Goal: Task Accomplishment & Management: Manage account settings

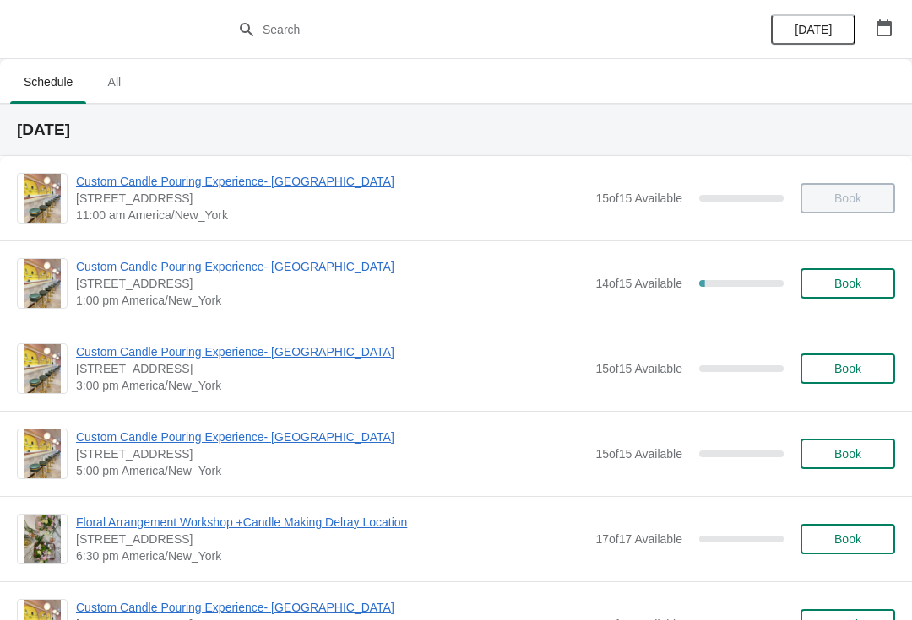
click at [880, 25] on icon "button" at bounding box center [883, 27] width 15 height 17
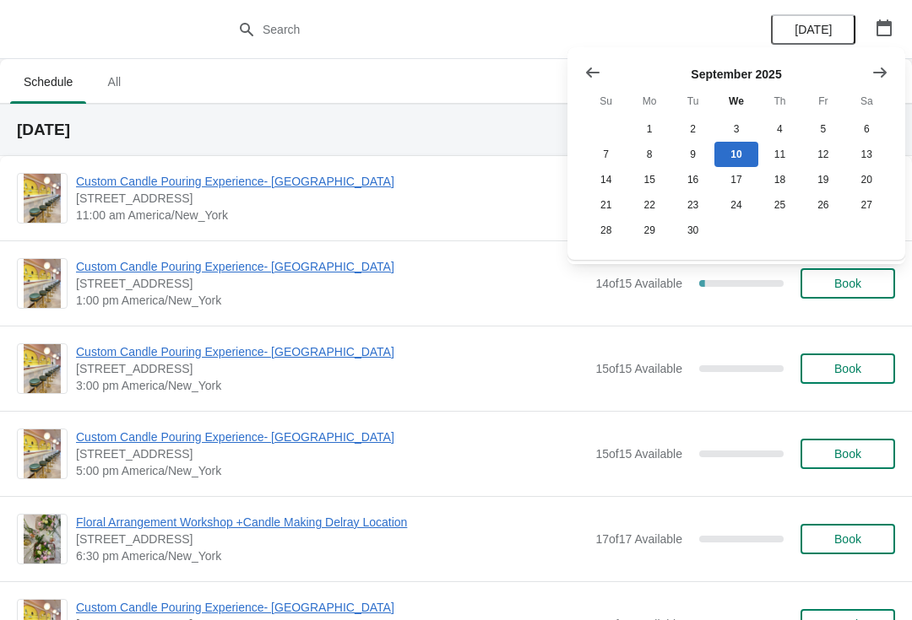
click at [596, 73] on icon "Show previous month, August 2025" at bounding box center [592, 72] width 17 height 17
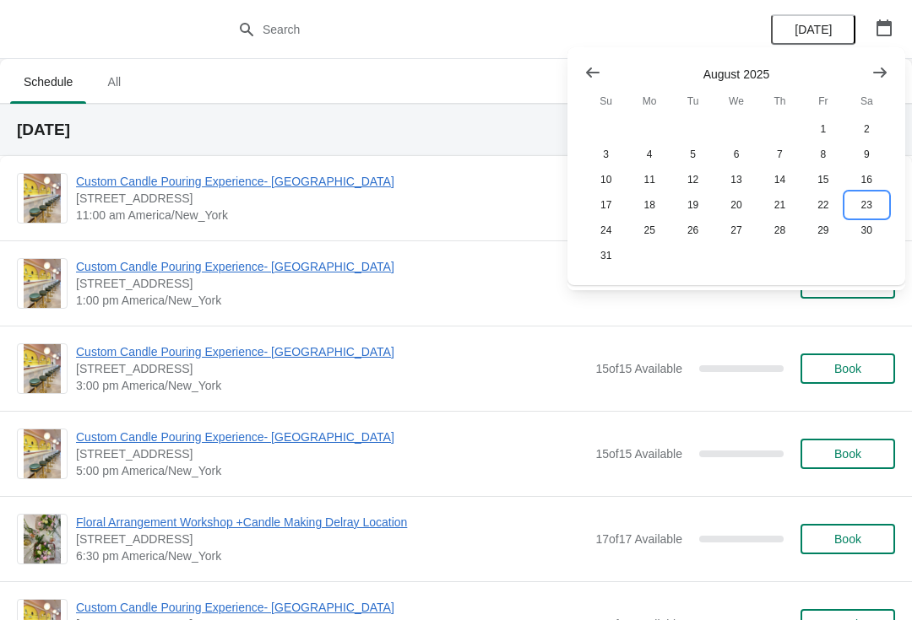
click at [868, 218] on button "23" at bounding box center [866, 204] width 43 height 25
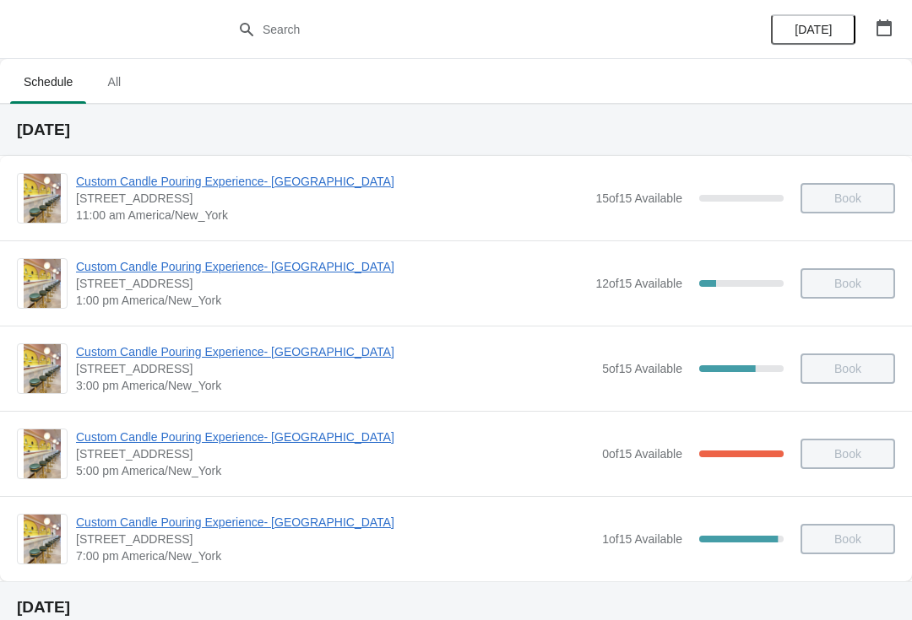
click at [219, 524] on span "Custom Candle Pouring Experience- [GEOGRAPHIC_DATA]" at bounding box center [334, 522] width 517 height 17
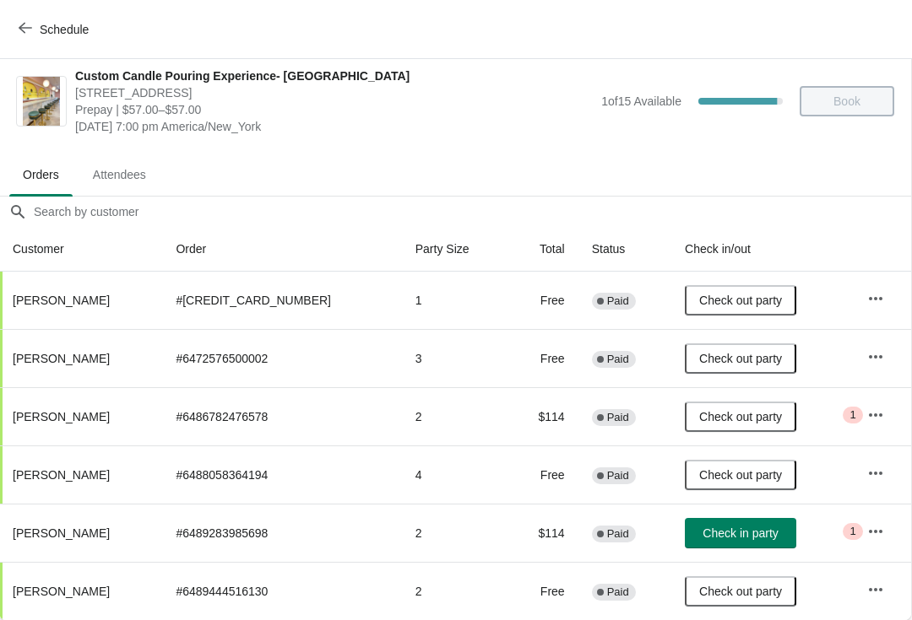
scroll to position [8, 1]
click at [874, 517] on button "button" at bounding box center [875, 532] width 30 height 30
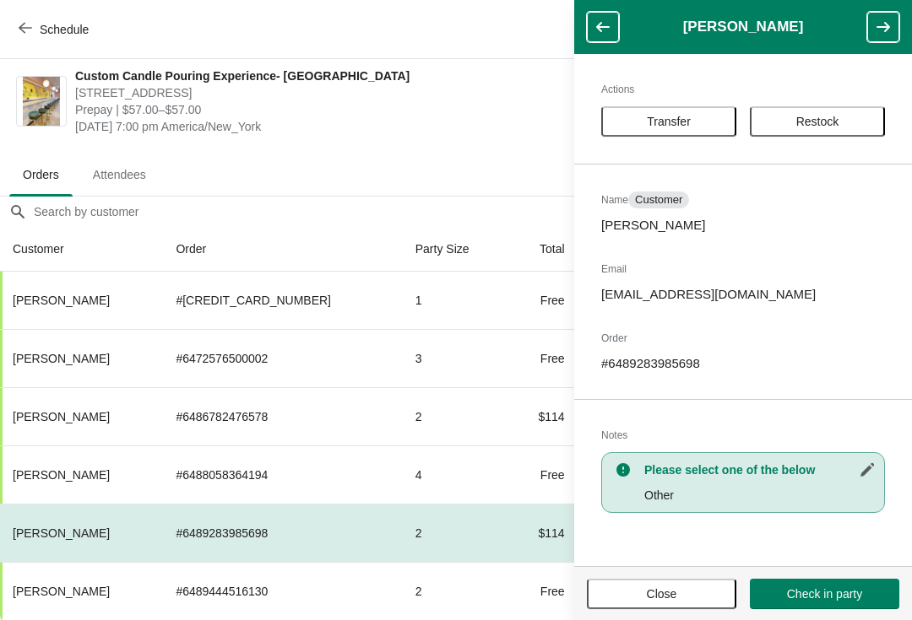
click at [651, 125] on span "Transfer" at bounding box center [669, 122] width 44 height 14
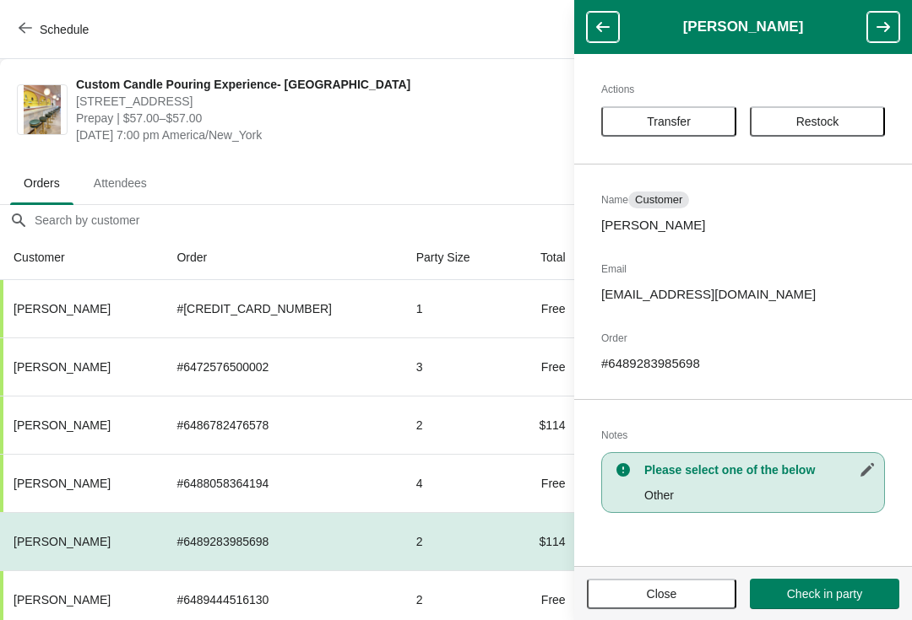
scroll to position [8, 0]
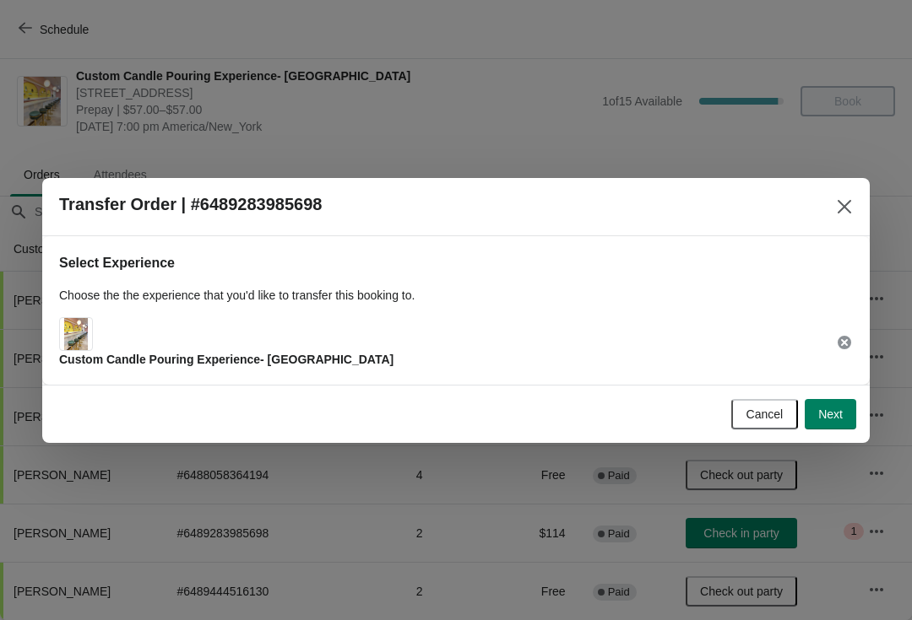
click at [832, 411] on span "Next" at bounding box center [830, 415] width 24 height 14
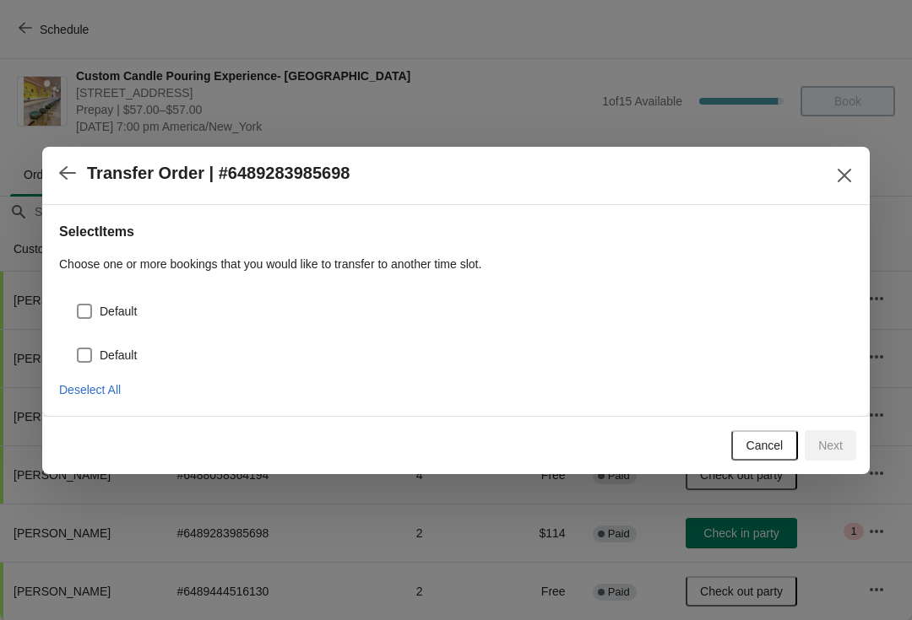
click at [102, 300] on label "Default" at bounding box center [106, 312] width 61 height 24
click at [78, 304] on input "Default" at bounding box center [77, 304] width 1 height 1
checkbox input "true"
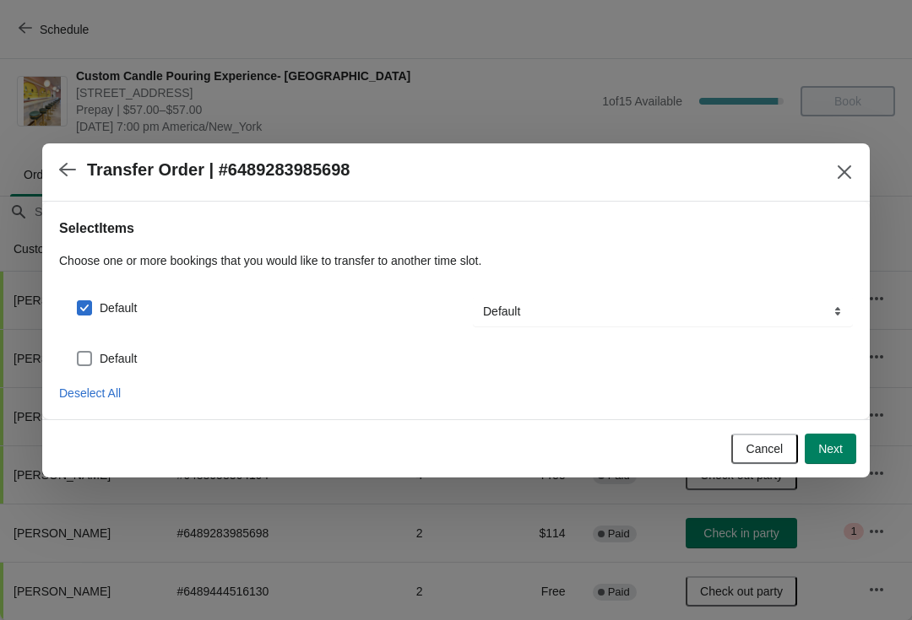
click at [73, 360] on div "Default" at bounding box center [455, 351] width 793 height 37
click at [87, 347] on label "Default" at bounding box center [106, 359] width 61 height 24
click at [78, 351] on input "Default" at bounding box center [77, 351] width 1 height 1
checkbox input "true"
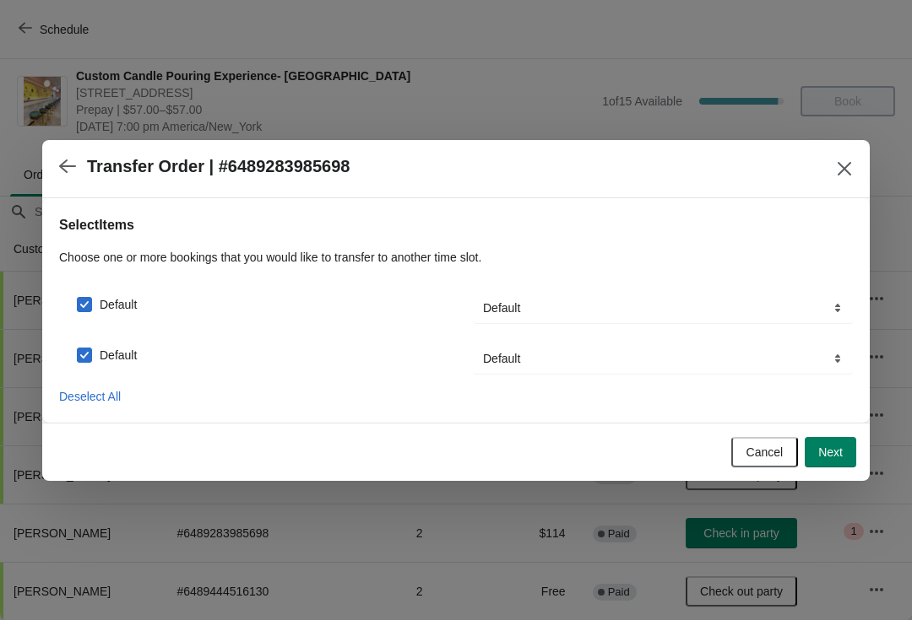
click at [825, 458] on span "Next" at bounding box center [830, 453] width 24 height 14
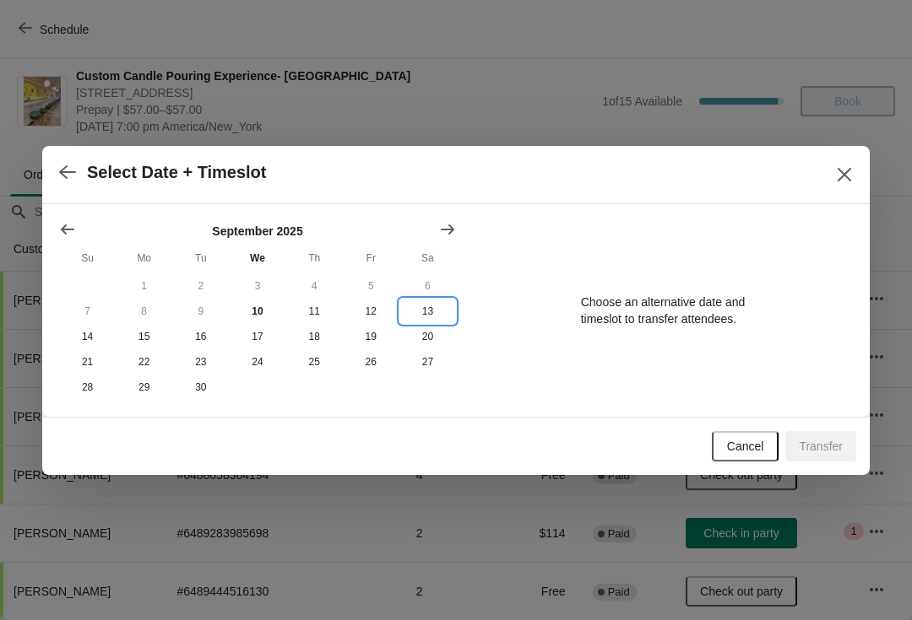
click at [420, 311] on button "13" at bounding box center [427, 311] width 57 height 25
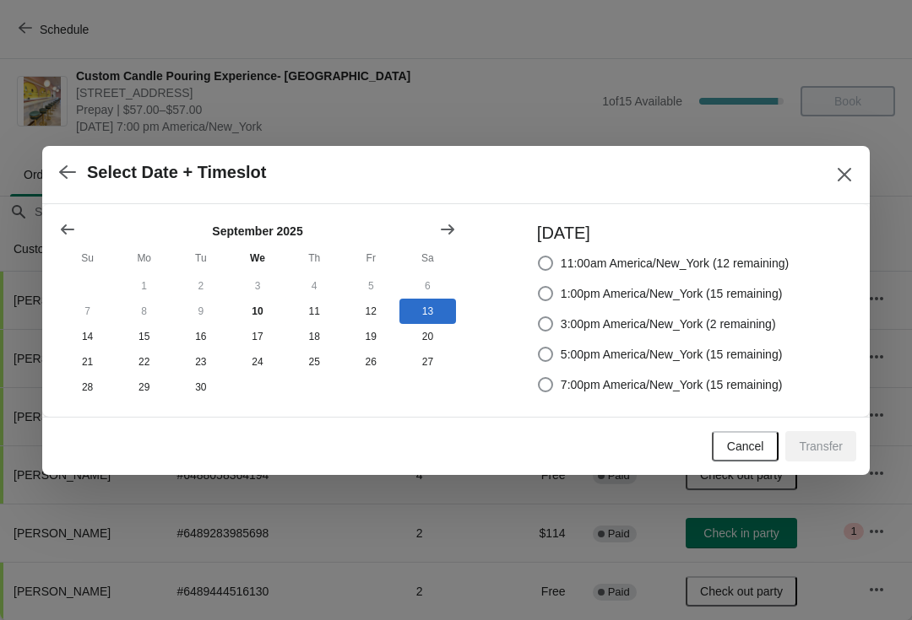
click at [537, 346] on span at bounding box center [545, 354] width 17 height 17
click at [538, 347] on input "5:00pm America/New_York (15 remaining)" at bounding box center [538, 347] width 1 height 1
radio input "true"
click at [544, 380] on span at bounding box center [545, 384] width 15 height 15
click at [538, 378] on input "7:00pm America/New_York (15 remaining)" at bounding box center [538, 377] width 1 height 1
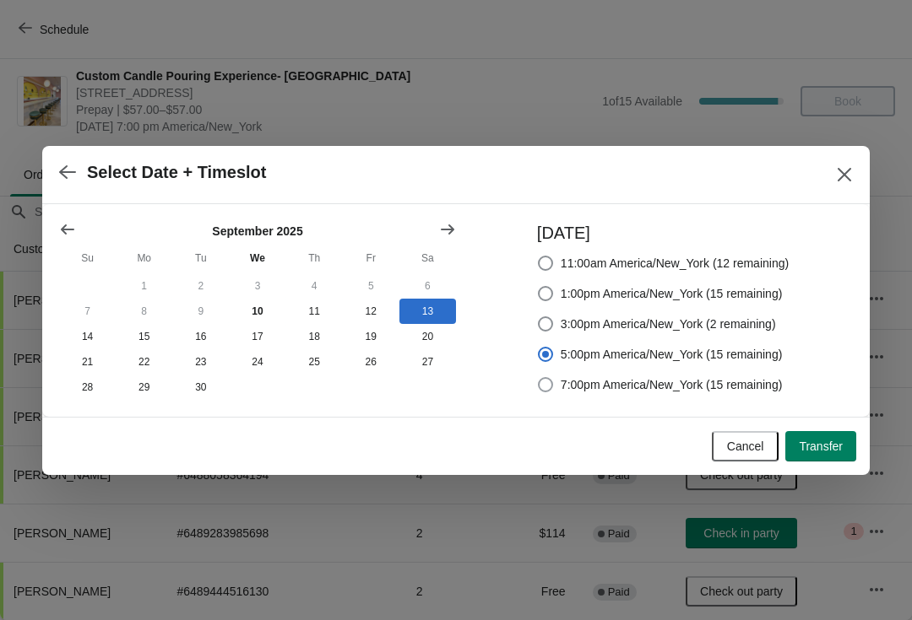
radio input "true"
click at [540, 388] on span at bounding box center [545, 384] width 15 height 15
click at [538, 378] on input "7:00pm America/New_York (15 remaining)" at bounding box center [538, 377] width 1 height 1
click at [827, 449] on span "Transfer" at bounding box center [820, 447] width 44 height 14
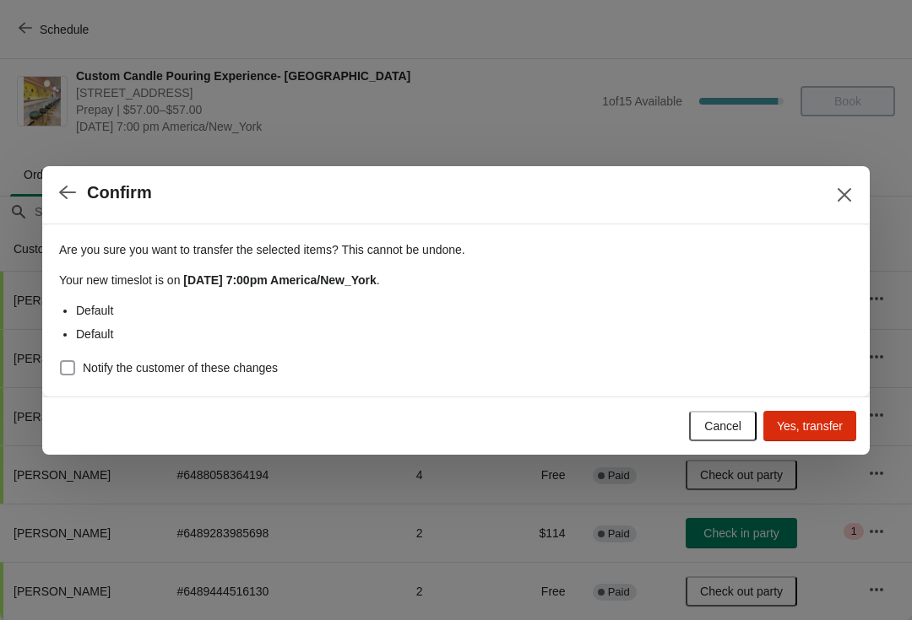
click at [73, 360] on span at bounding box center [67, 367] width 15 height 15
click at [61, 360] on input "Notify the customer of these changes" at bounding box center [60, 360] width 1 height 1
checkbox input "true"
click at [807, 427] on span "Yes, transfer" at bounding box center [810, 426] width 66 height 14
